Goal: Transaction & Acquisition: Book appointment/travel/reservation

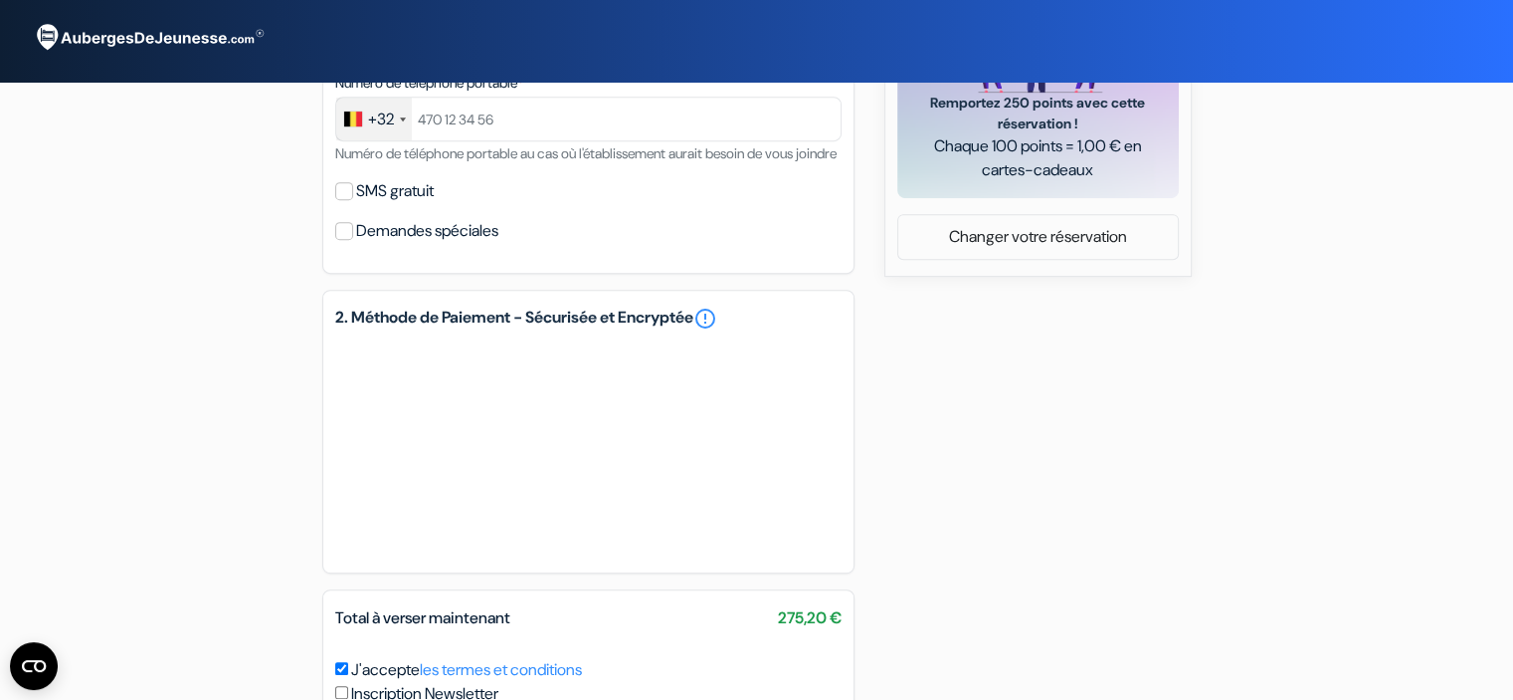
scroll to position [846, 0]
